Goal: Answer question/provide support: Answer question/provide support

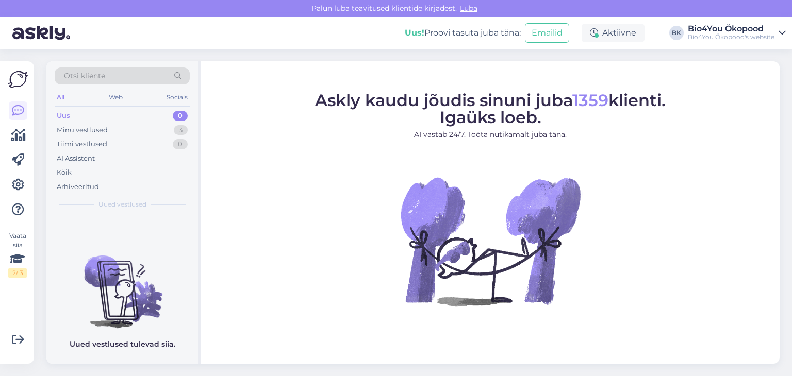
drag, startPoint x: 286, startPoint y: 160, endPoint x: 285, endPoint y: 154, distance: 6.8
click at [286, 160] on figure "Askly kaudu jõudis sinuni juba 1359 klienti. Igaüks loeb. AI vastab 24/7. Tööta…" at bounding box center [490, 213] width 560 height 242
click at [652, 267] on figure "Askly kaudu jõudis sinuni juba 1359 klienti. Igaüks loeb. AI vastab 24/7. Tööta…" at bounding box center [490, 213] width 560 height 242
click at [633, 198] on figure "Askly kaudu jõudis sinuni juba 1359 klienti. Igaüks loeb. AI vastab 24/7. Tööta…" at bounding box center [490, 213] width 560 height 242
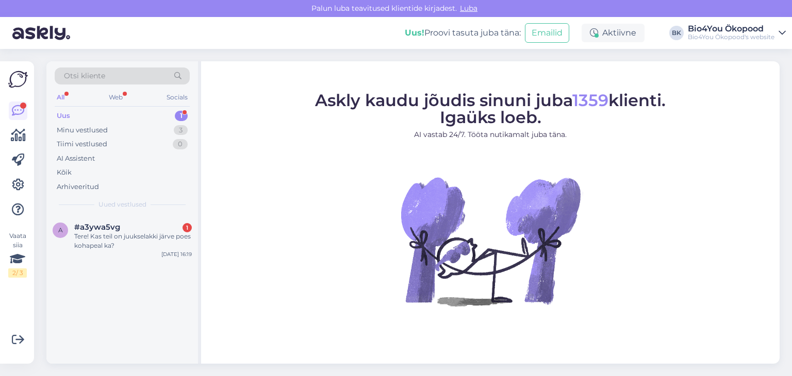
drag, startPoint x: 103, startPoint y: 318, endPoint x: 122, endPoint y: 290, distance: 33.4
click at [105, 318] on div "a #a3ywa5vg 1 Tere! Kas teil on juukselakki järve poes kohapeal ka? [DATE] 16:19" at bounding box center [122, 289] width 152 height 148
click at [132, 236] on div "Tere! Kas teil on juukselakki järve poes kohapeal ka?" at bounding box center [133, 241] width 118 height 19
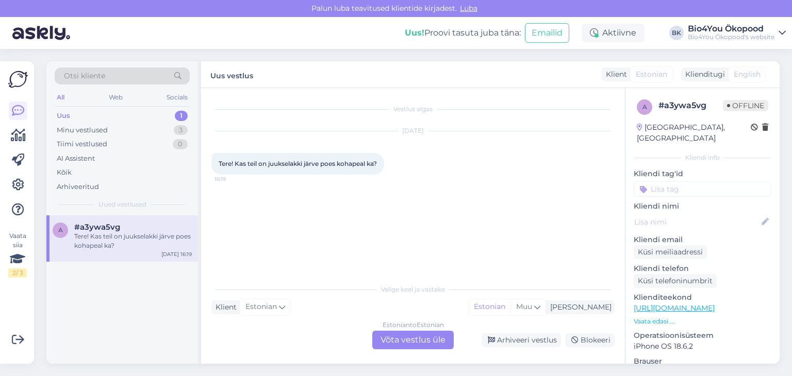
click at [404, 338] on div "Estonian to Estonian Võta vestlus üle" at bounding box center [412, 340] width 81 height 19
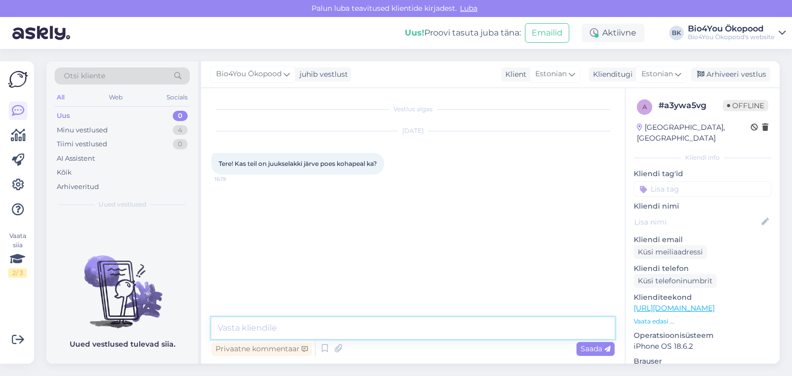
click at [307, 319] on textarea at bounding box center [412, 328] width 403 height 22
type textarea "Tere!"
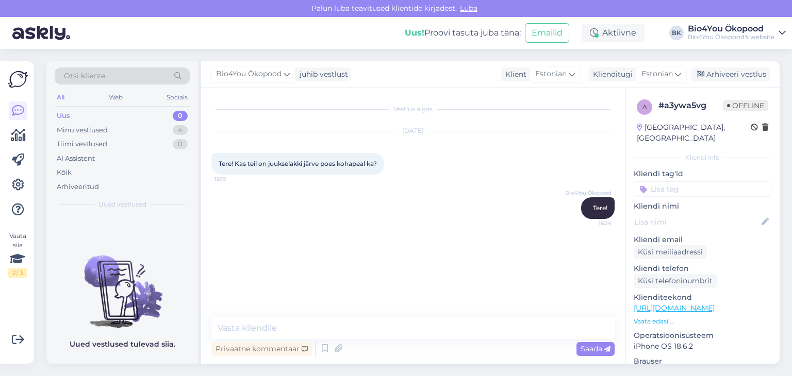
click at [701, 304] on link "[URL][DOMAIN_NAME]" at bounding box center [673, 308] width 81 height 9
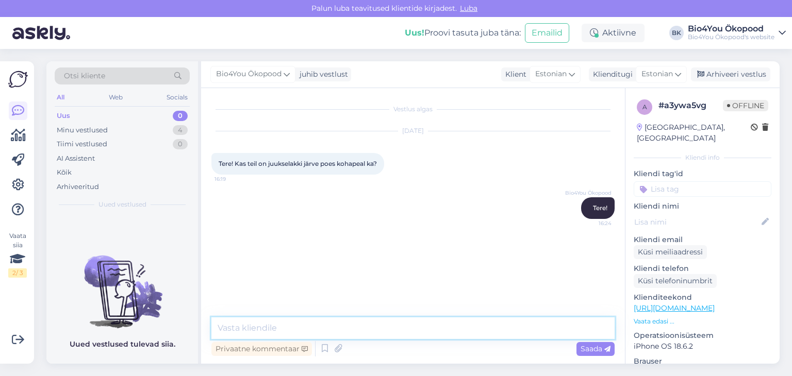
click at [278, 330] on textarea at bounding box center [412, 328] width 403 height 22
type textarea "Jah, on olemas seal."
